Goal: Navigation & Orientation: Find specific page/section

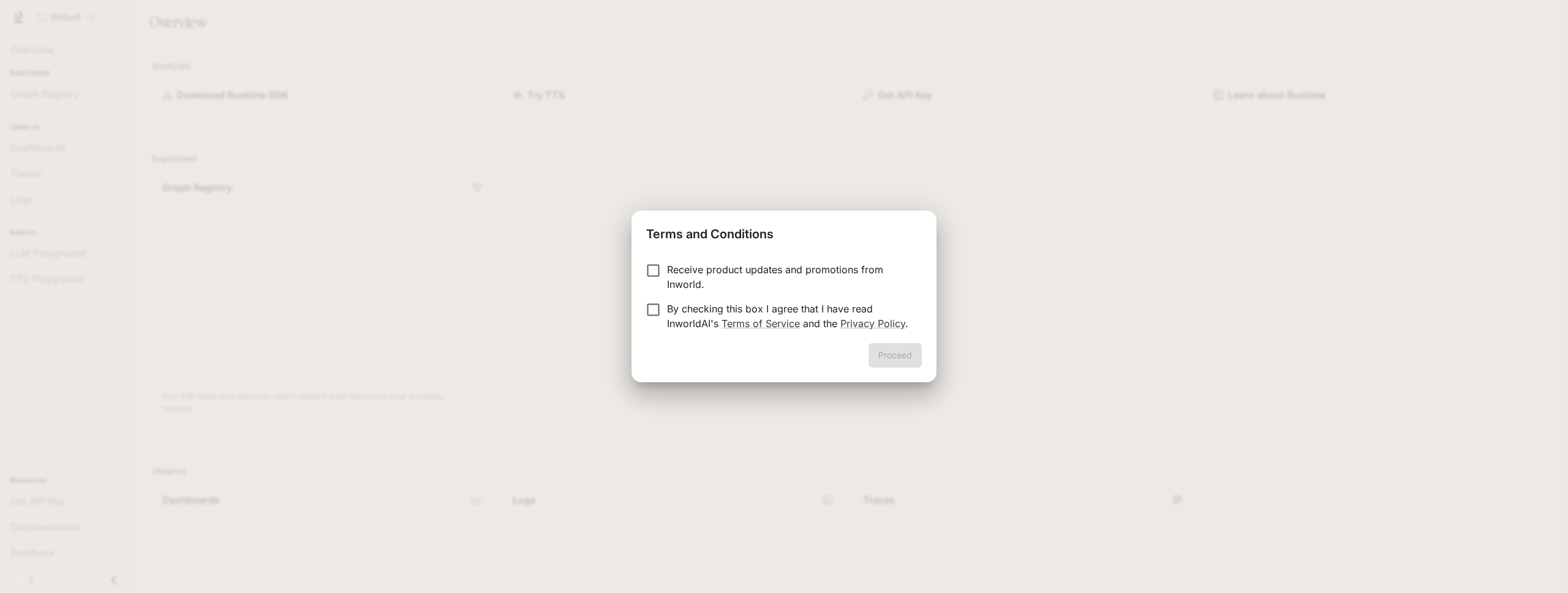
click at [887, 353] on div "Proceed" at bounding box center [784, 363] width 305 height 39
click at [711, 213] on h2 "Terms and Conditions" at bounding box center [784, 232] width 305 height 42
click at [900, 360] on button "Proceed" at bounding box center [895, 355] width 53 height 24
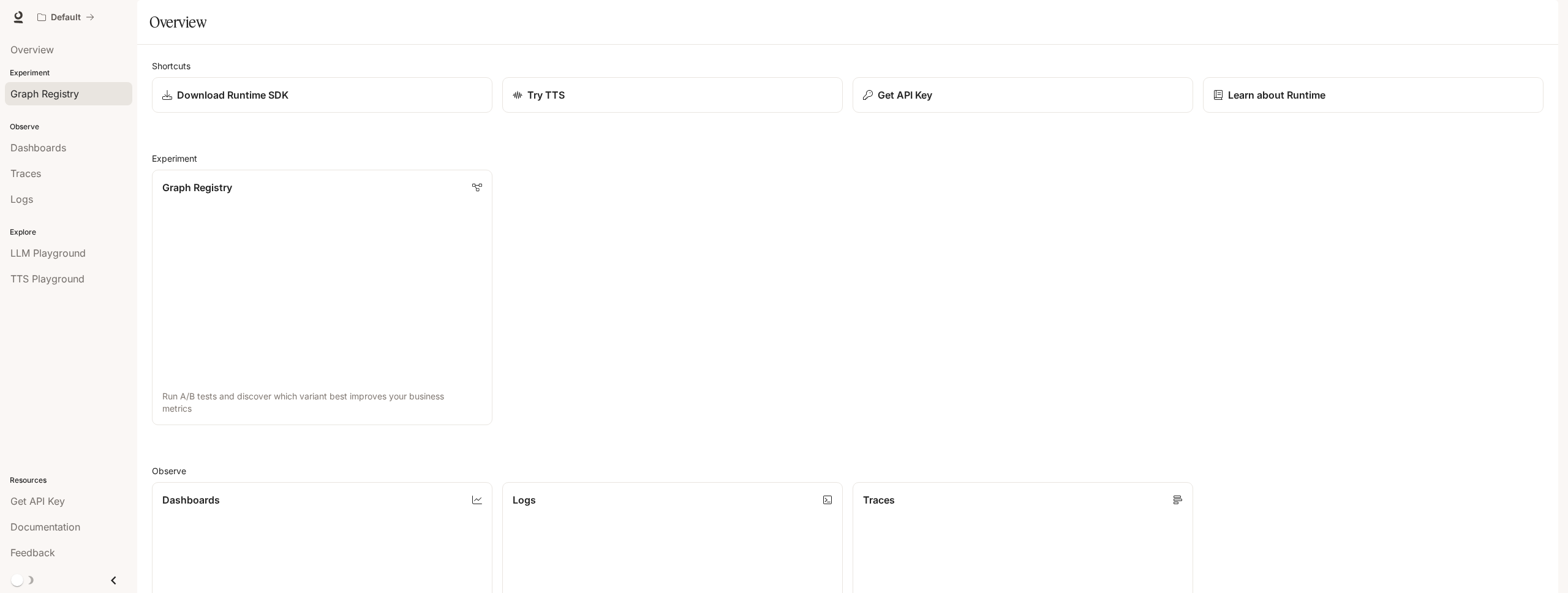
click at [25, 93] on span "Graph Registry" at bounding box center [45, 94] width 69 height 14
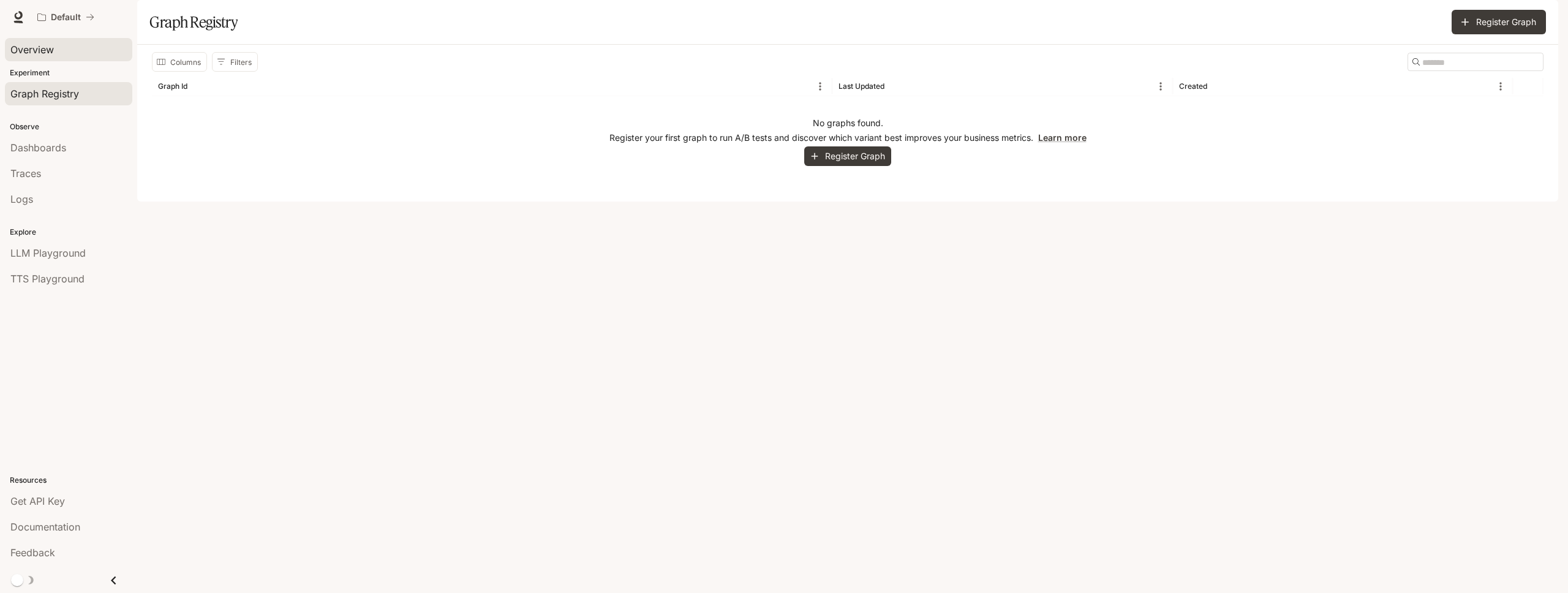
click at [33, 44] on span "Overview" at bounding box center [32, 50] width 43 height 14
